Goal: Download file/media

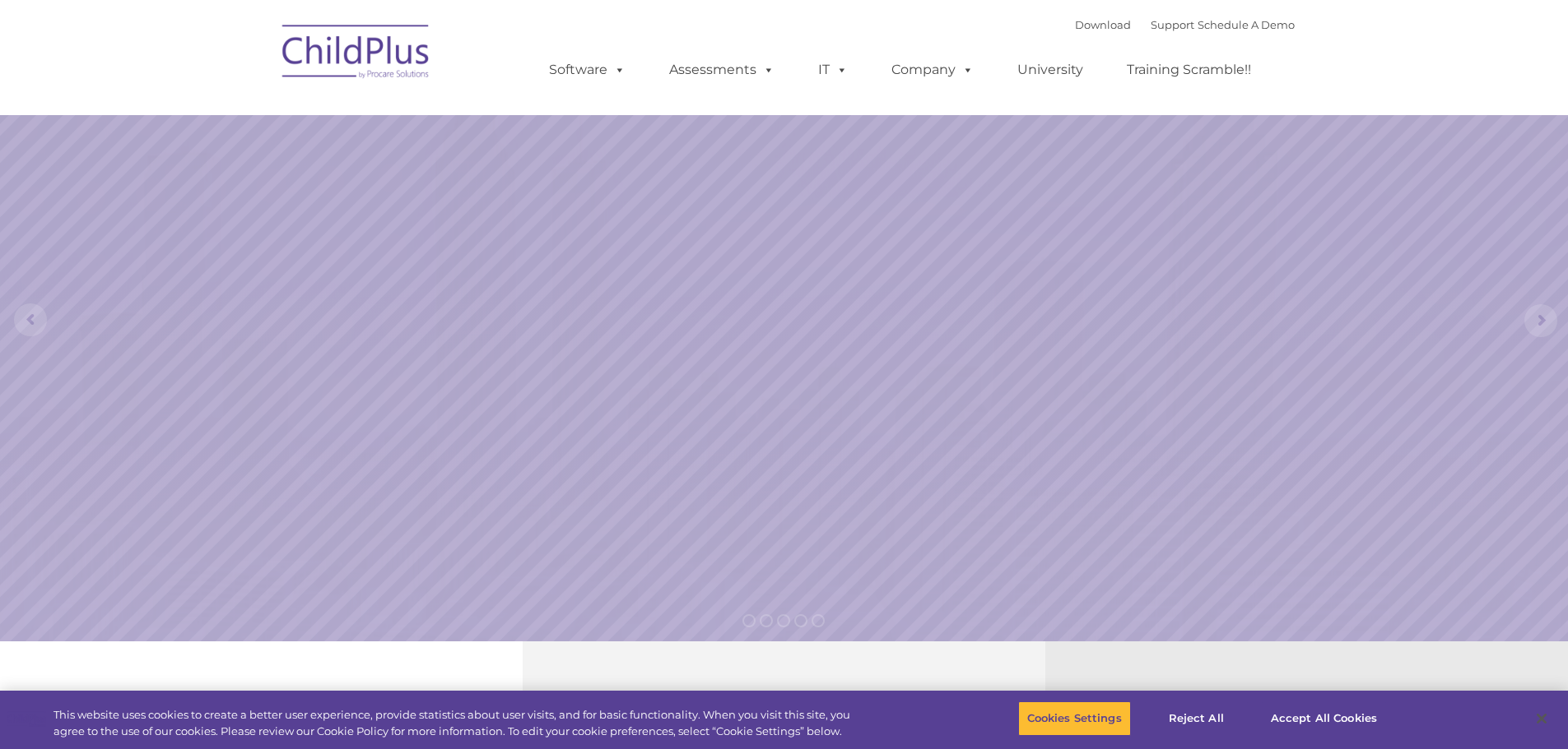
select select "MEDIUM"
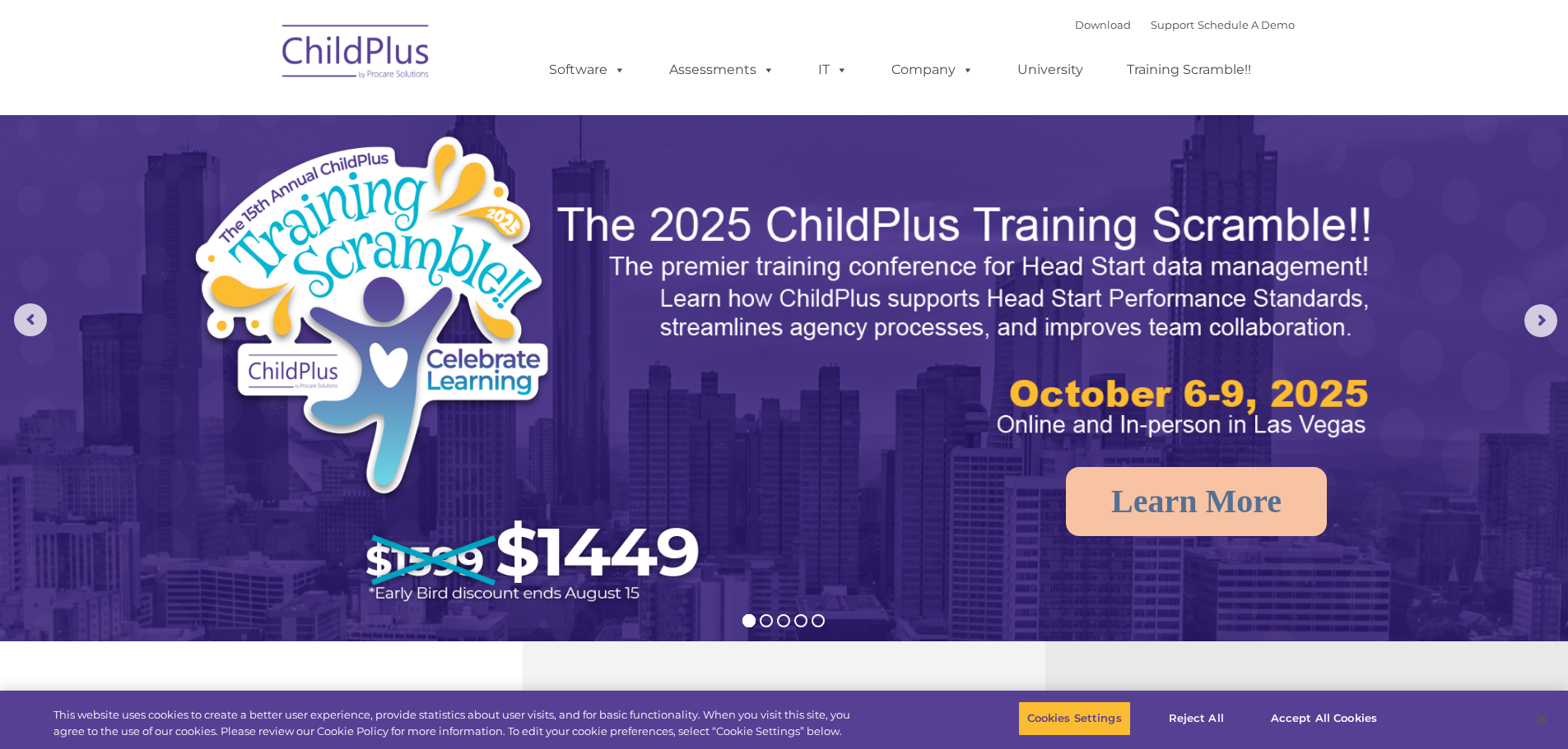
click at [347, 55] on img at bounding box center [356, 54] width 165 height 82
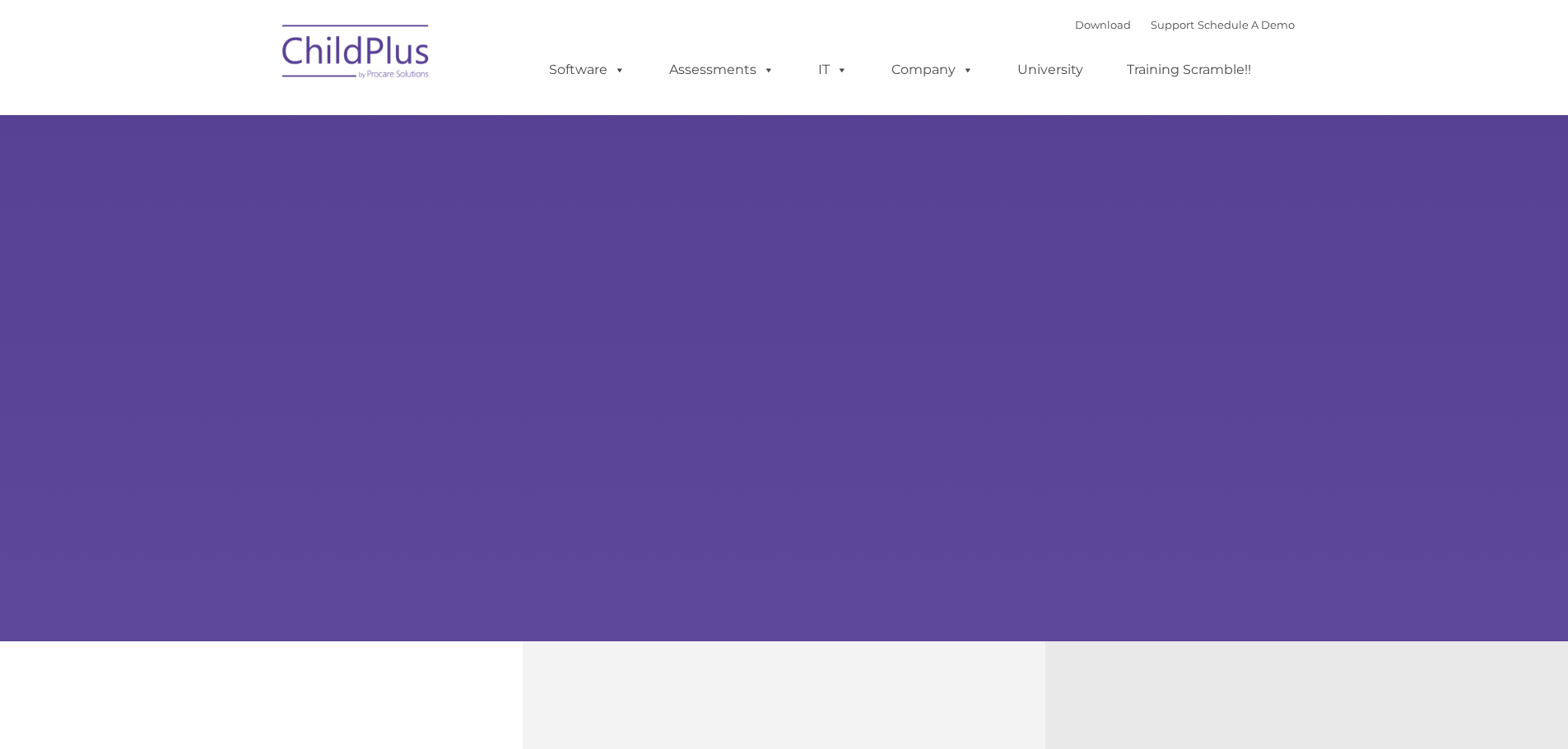
type input ""
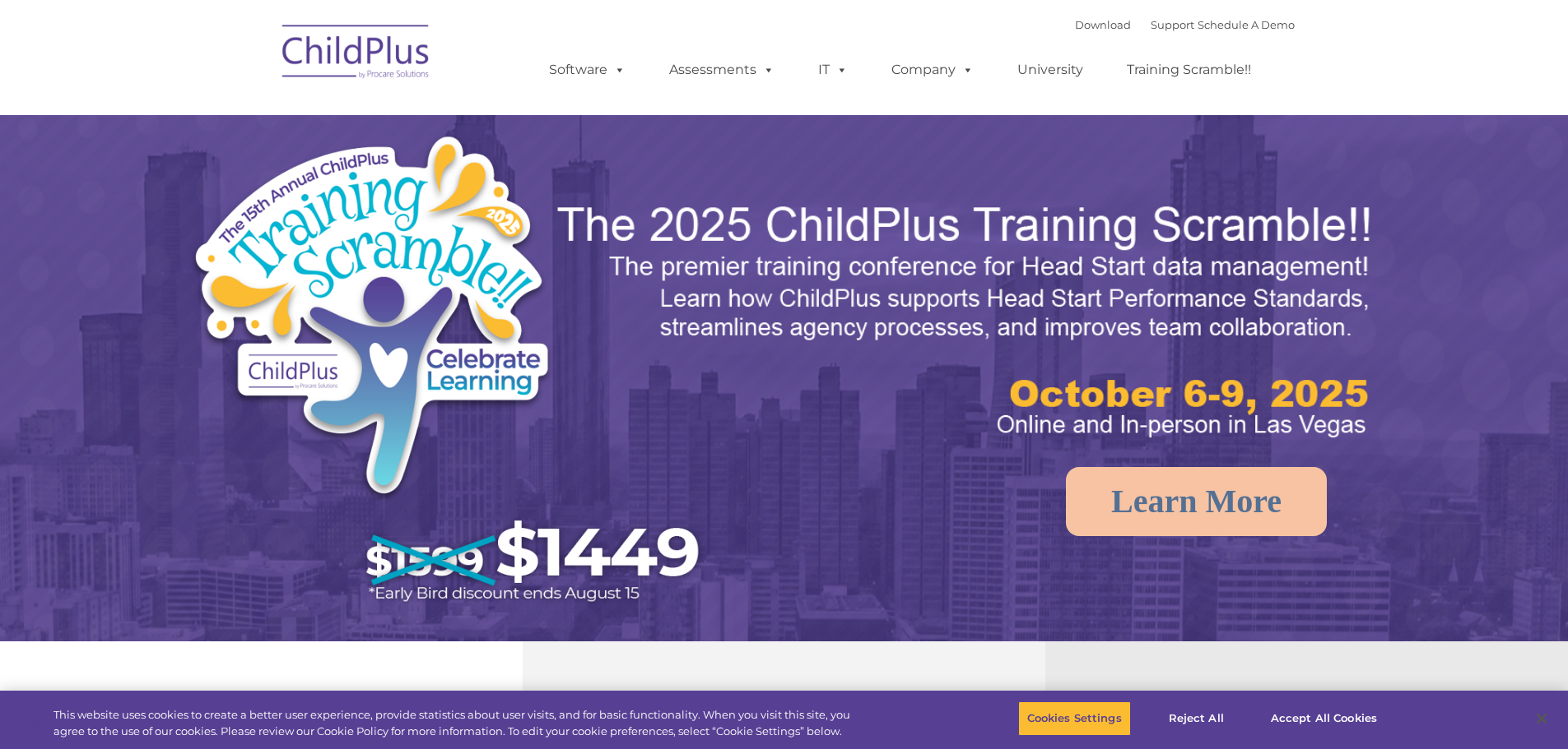
select select "MEDIUM"
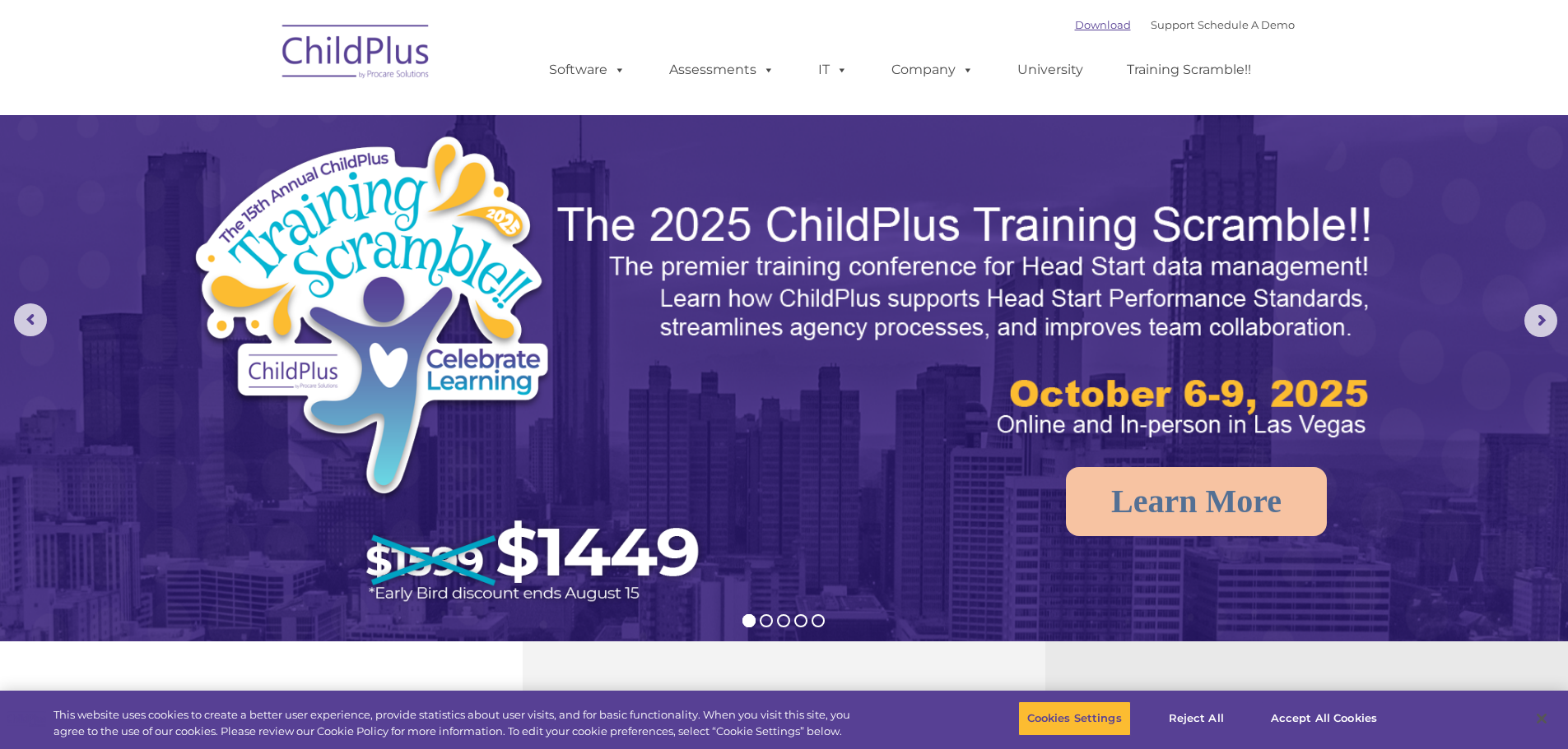
click at [1074, 27] on link "Download" at bounding box center [1102, 24] width 56 height 13
